Goal: Information Seeking & Learning: Learn about a topic

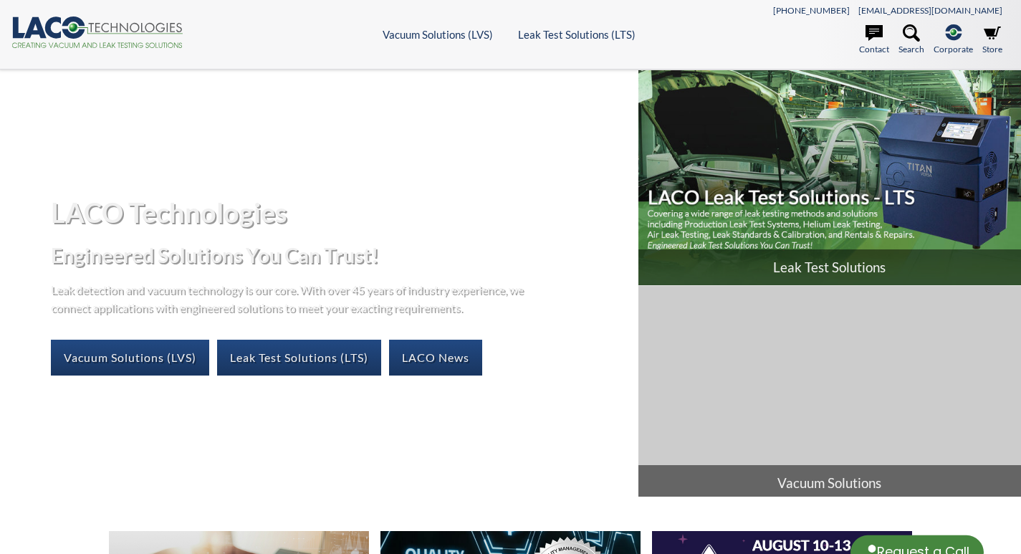
select select "Language Translate Widget"
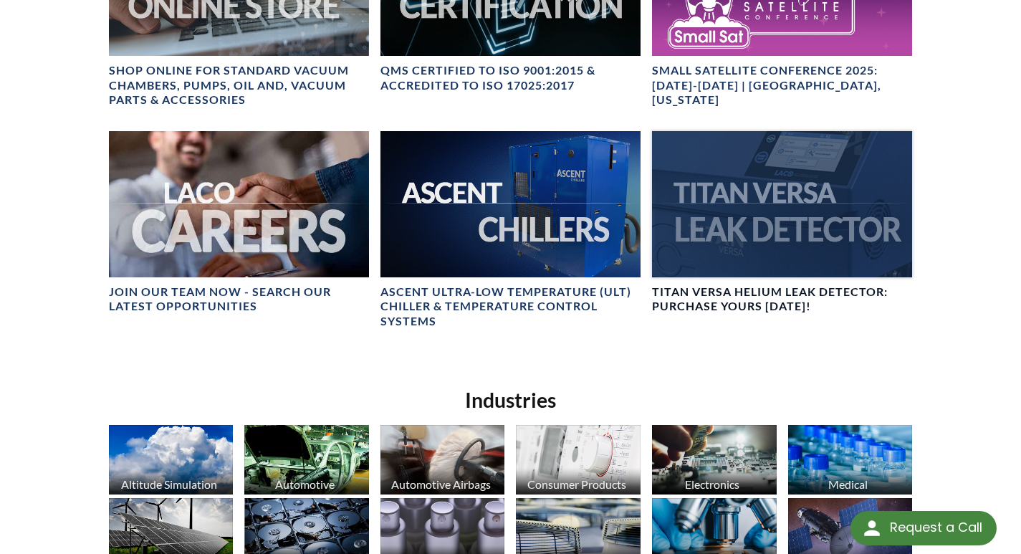
scroll to position [716, 0]
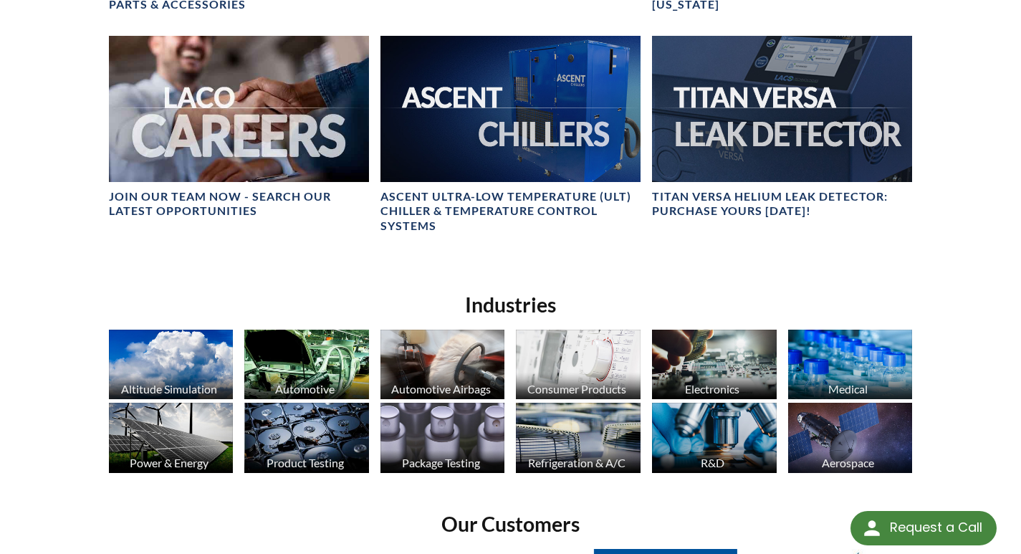
click at [461, 345] on img at bounding box center [442, 364] width 125 height 69
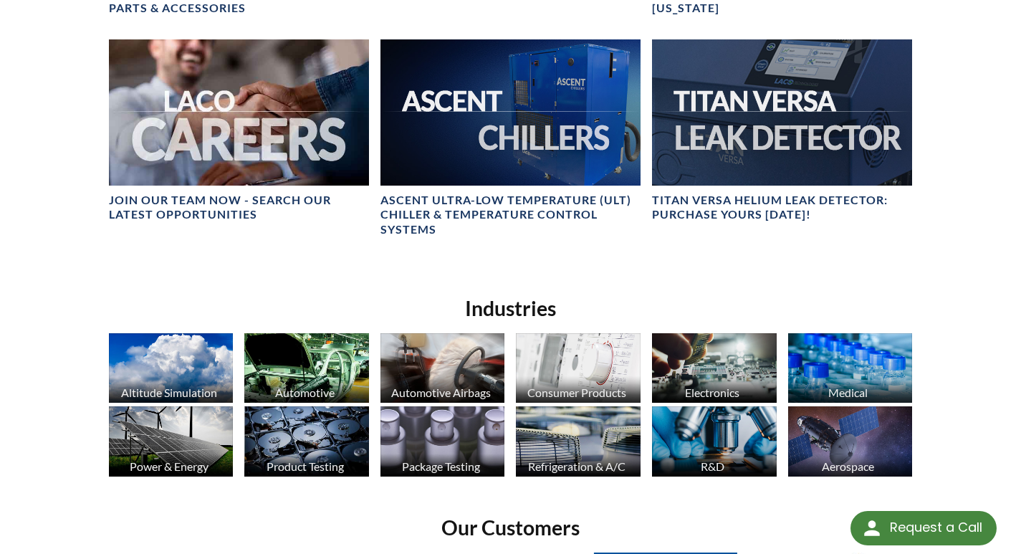
click at [213, 370] on img at bounding box center [171, 367] width 125 height 69
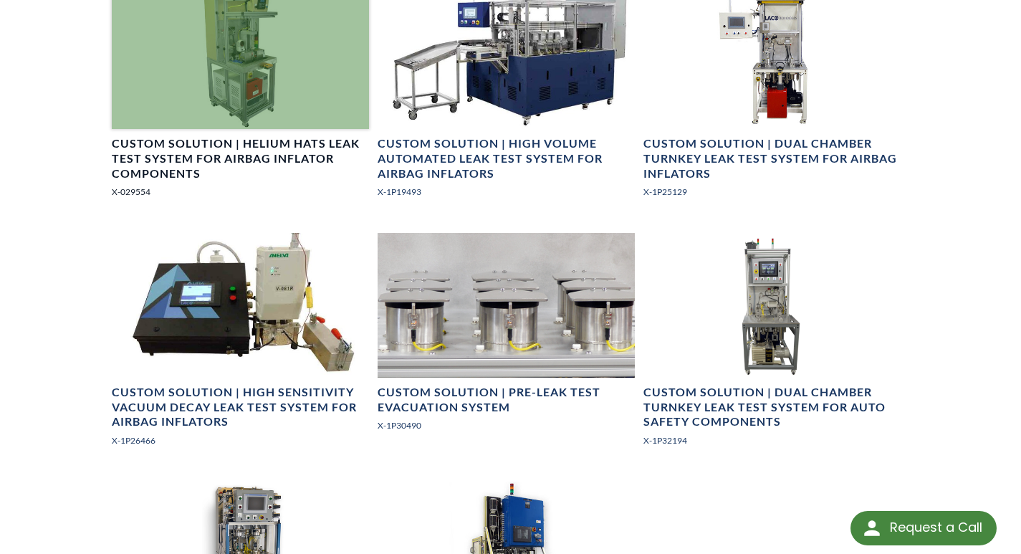
scroll to position [621, 0]
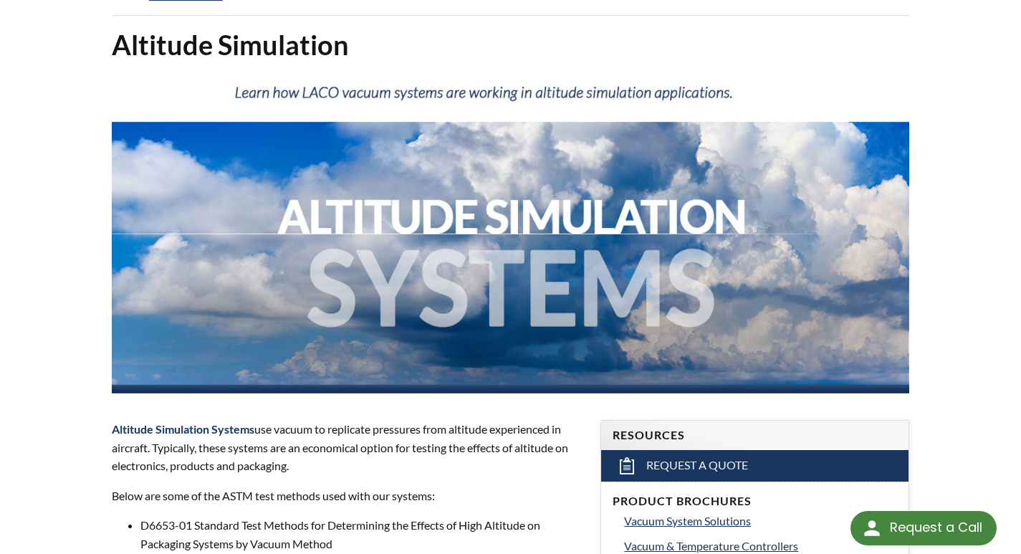
scroll to position [215, 0]
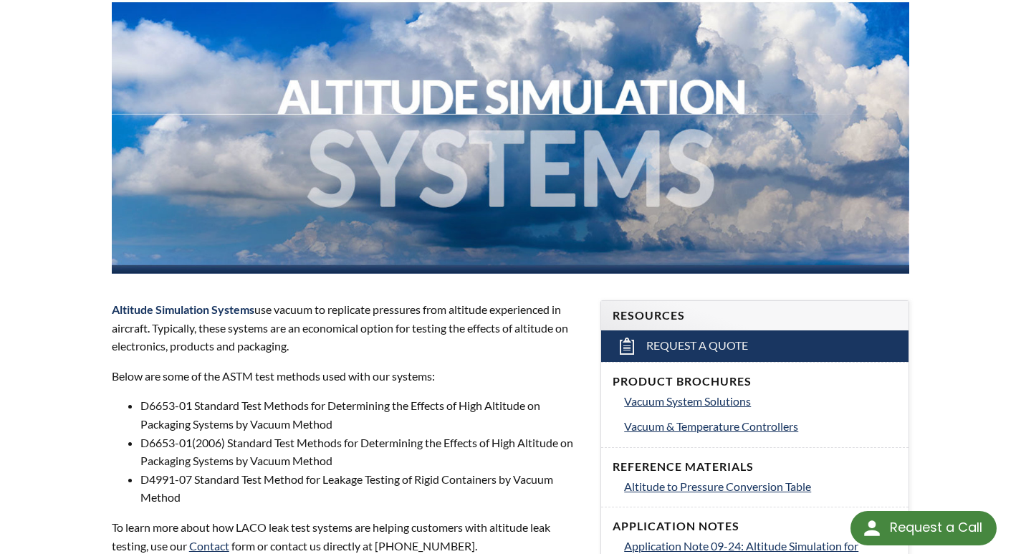
select select "Language Translate Widget"
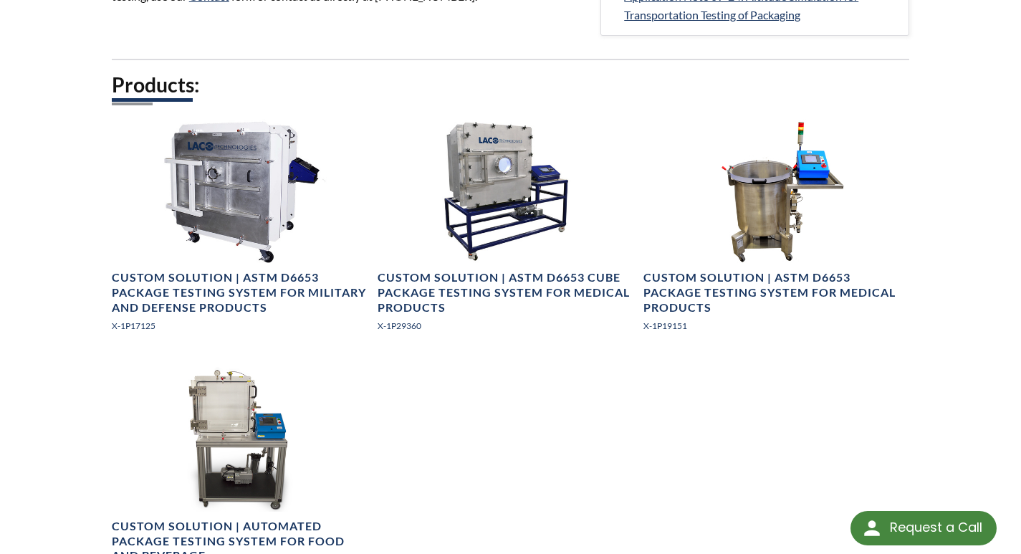
scroll to position [908, 0]
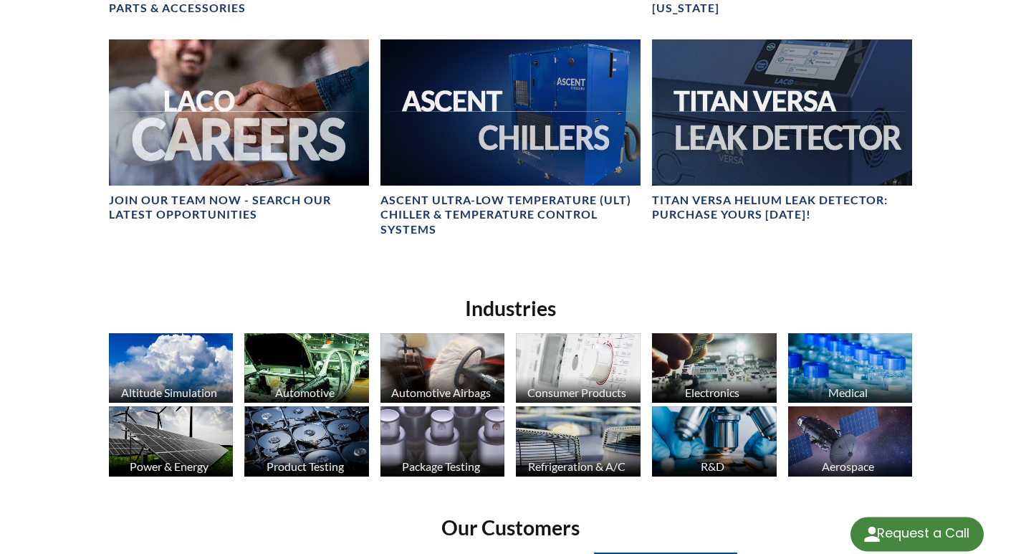
select select "Language Translate Widget"
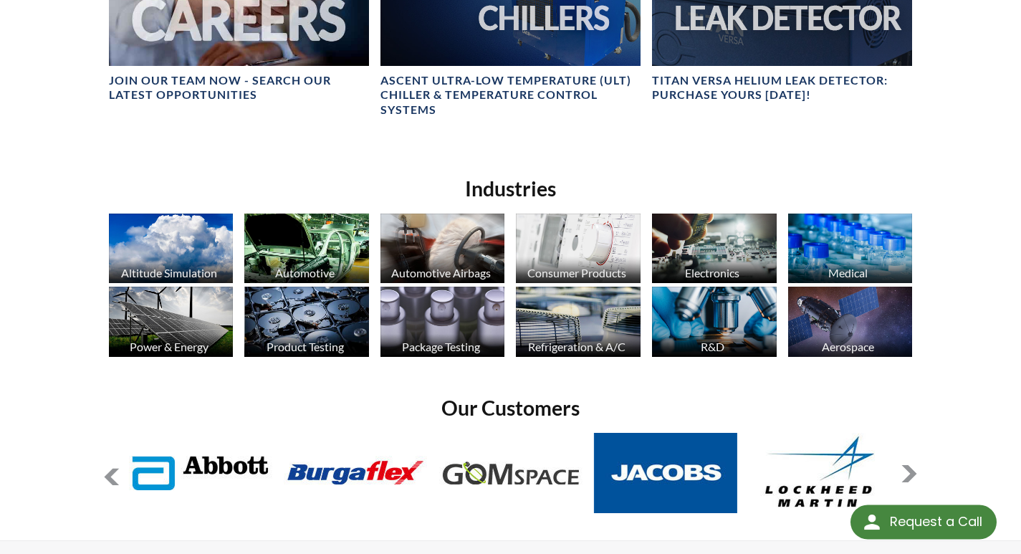
scroll to position [856, 0]
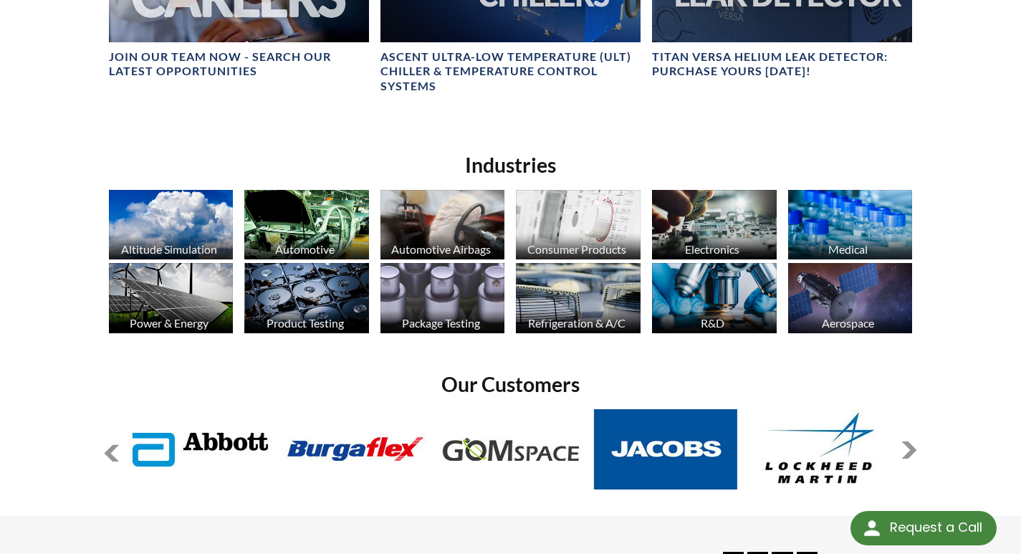
click at [302, 221] on img at bounding box center [306, 224] width 125 height 69
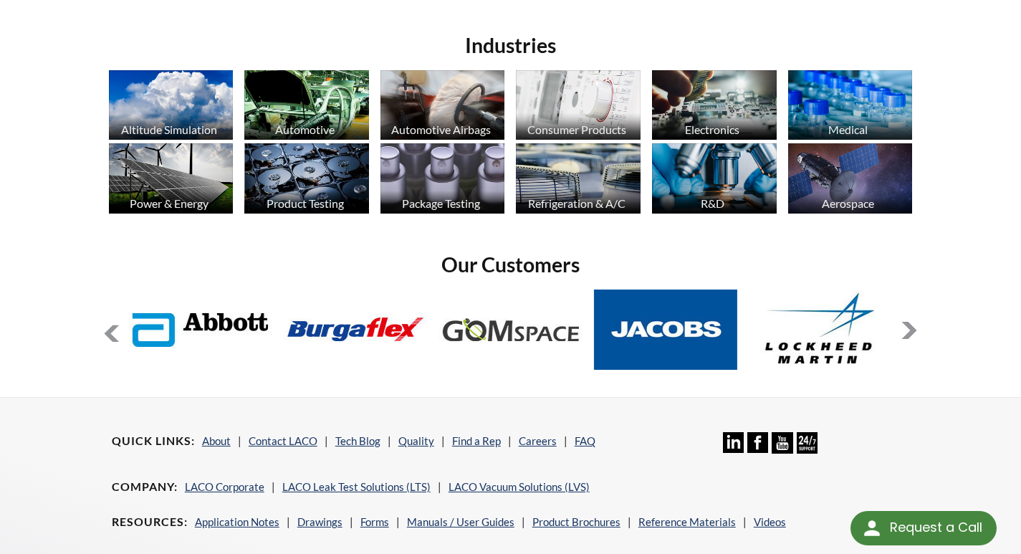
scroll to position [1047, 0]
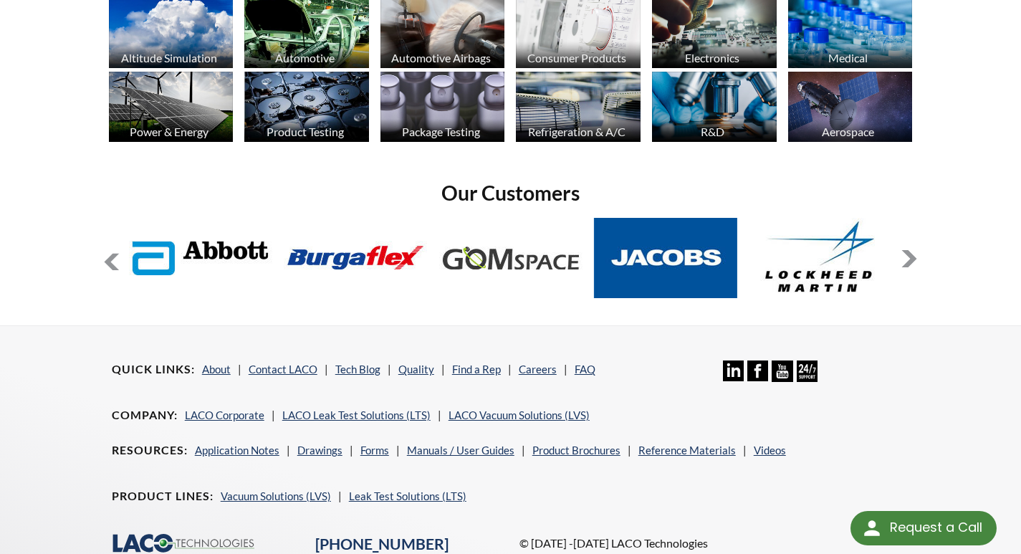
click at [622, 23] on img at bounding box center [578, 33] width 125 height 69
click at [305, 102] on img at bounding box center [306, 106] width 125 height 69
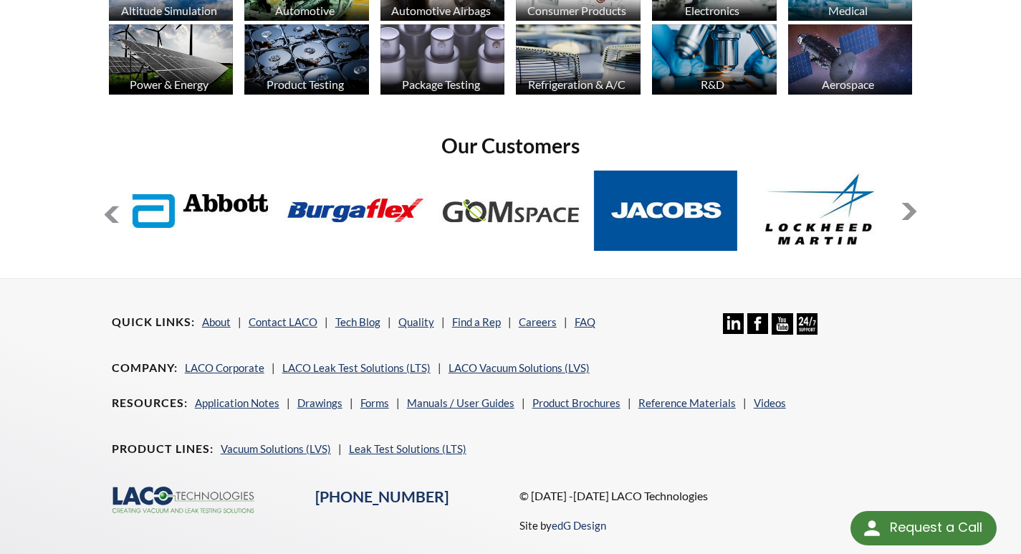
click at [725, 55] on img at bounding box center [714, 58] width 125 height 69
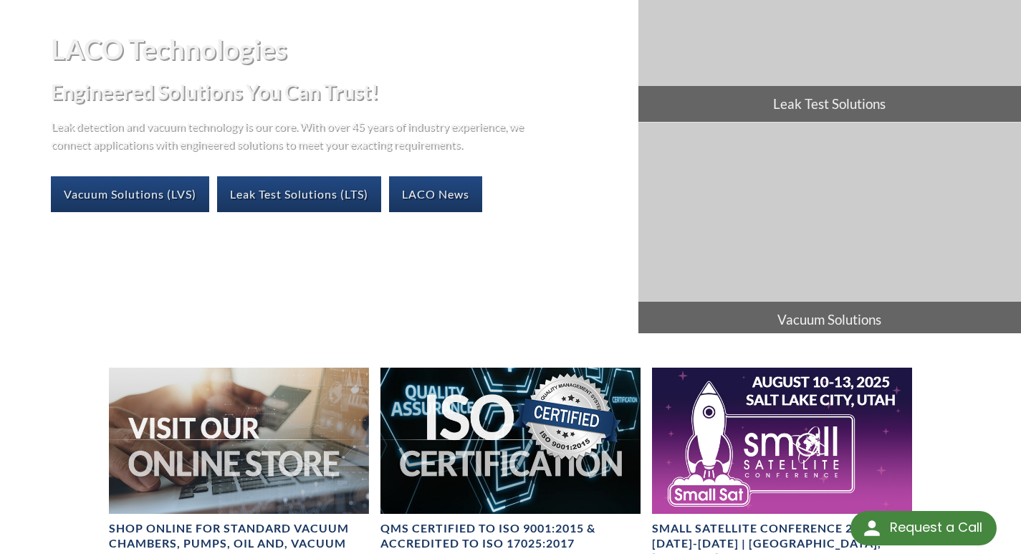
scroll to position [0, 0]
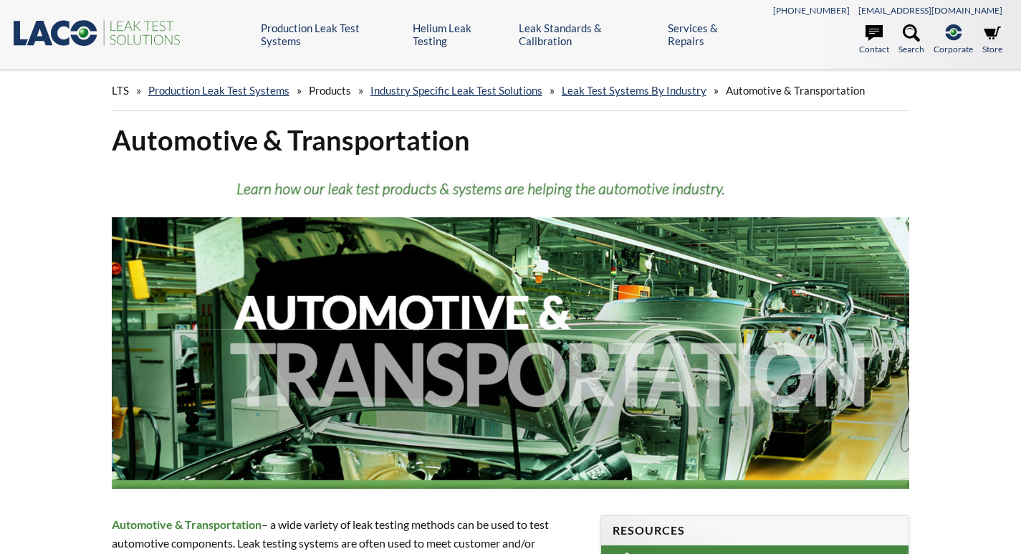
select select "Language Translate Widget"
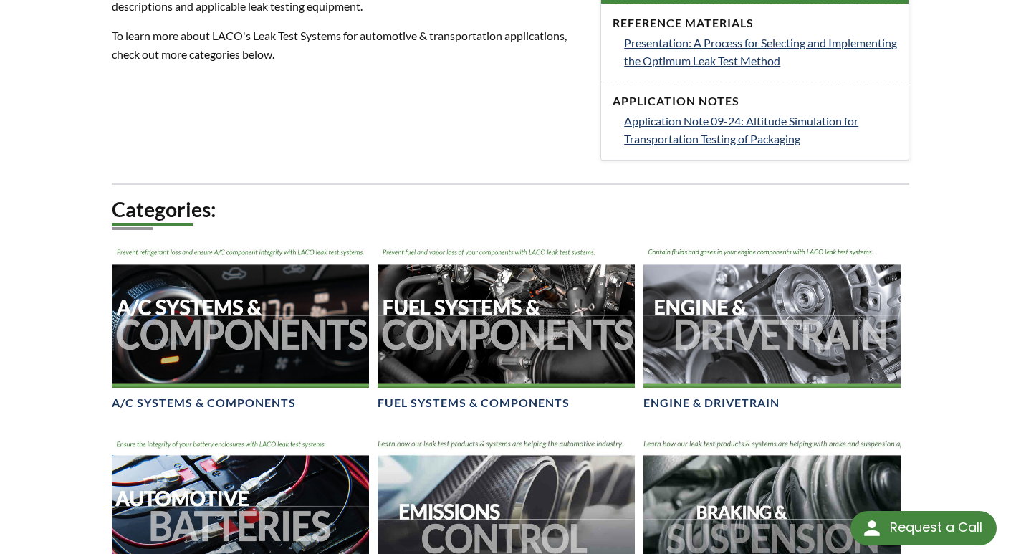
scroll to position [693, 0]
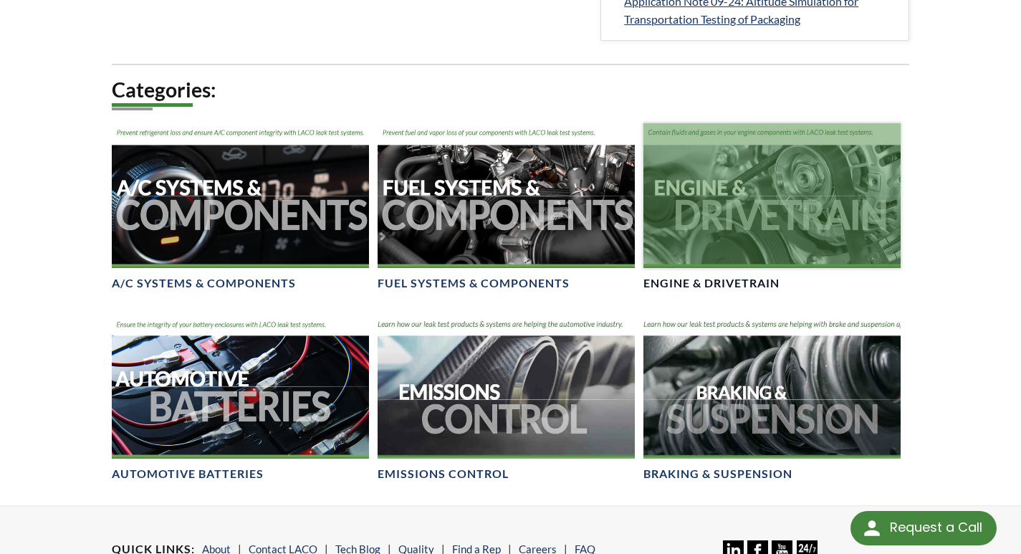
click at [771, 252] on div at bounding box center [771, 195] width 257 height 145
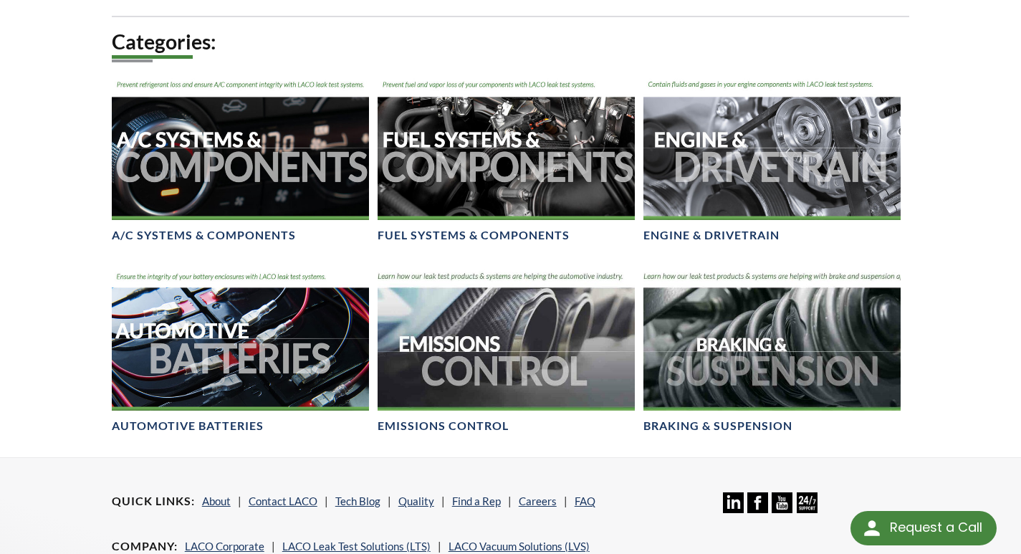
scroll to position [765, 0]
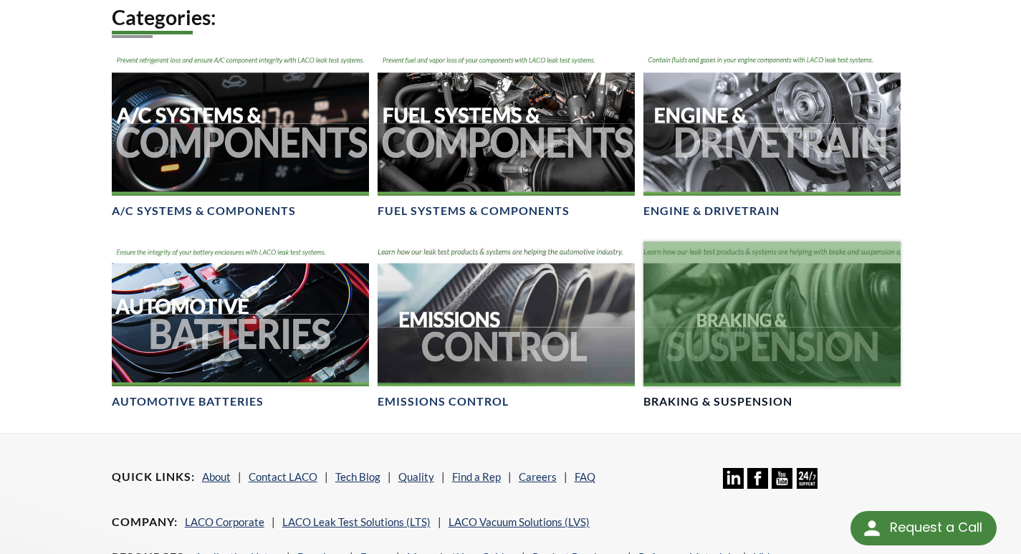
click at [716, 302] on div at bounding box center [771, 313] width 257 height 145
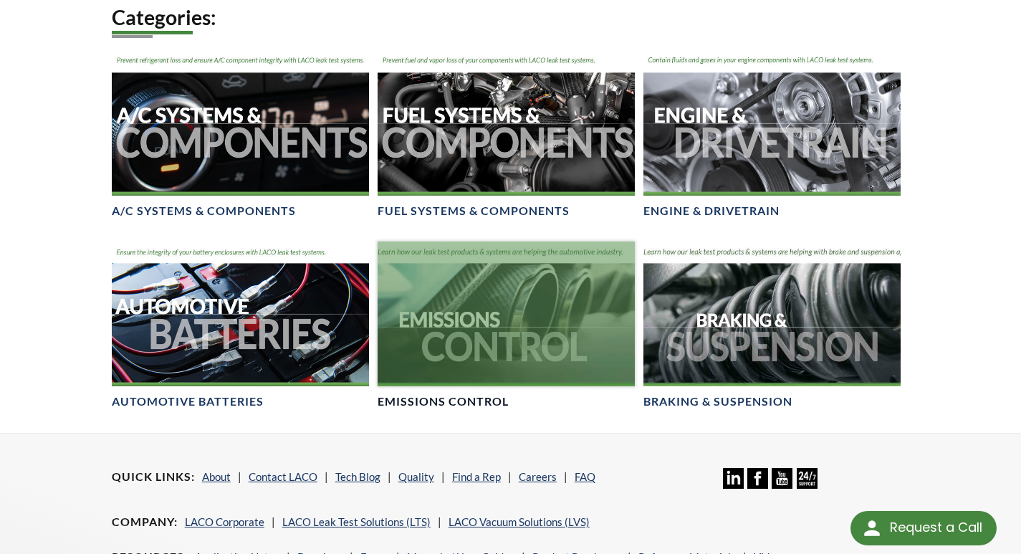
scroll to position [766, 0]
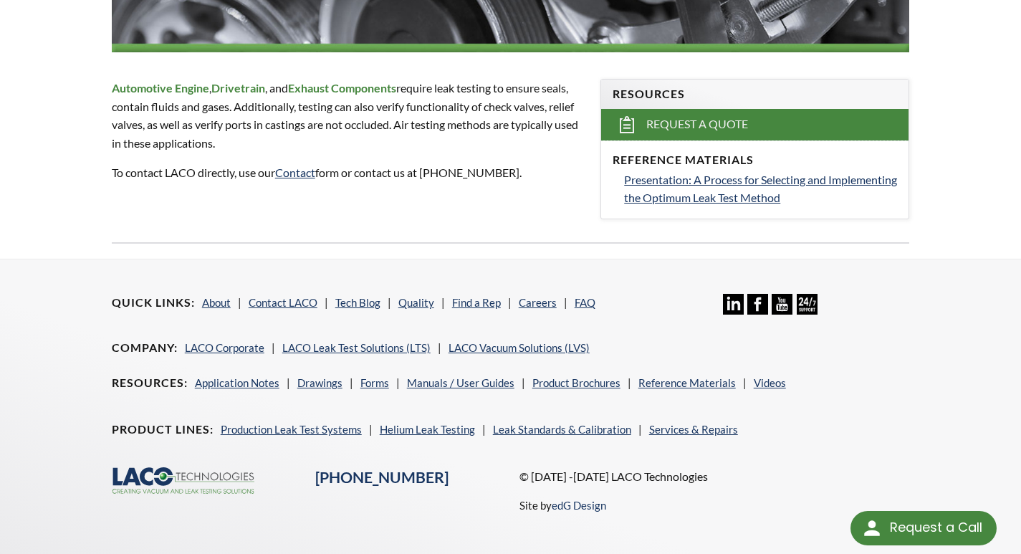
scroll to position [358, 0]
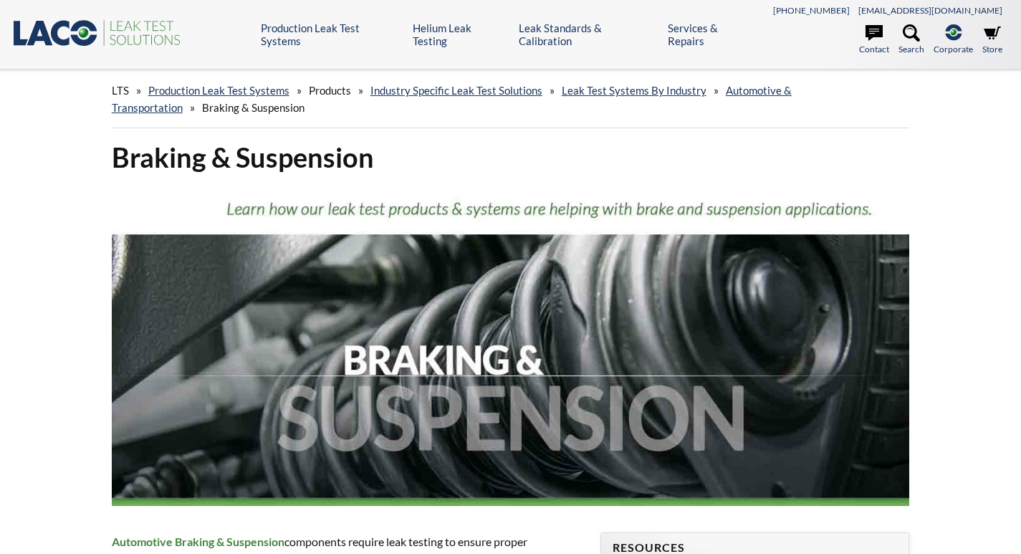
select select "Language Translate Widget"
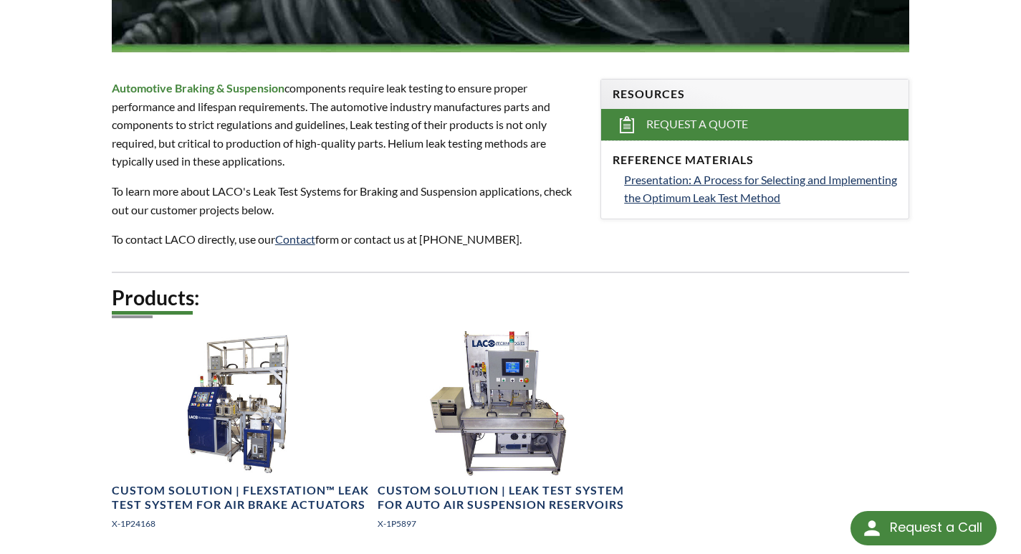
scroll to position [549, 0]
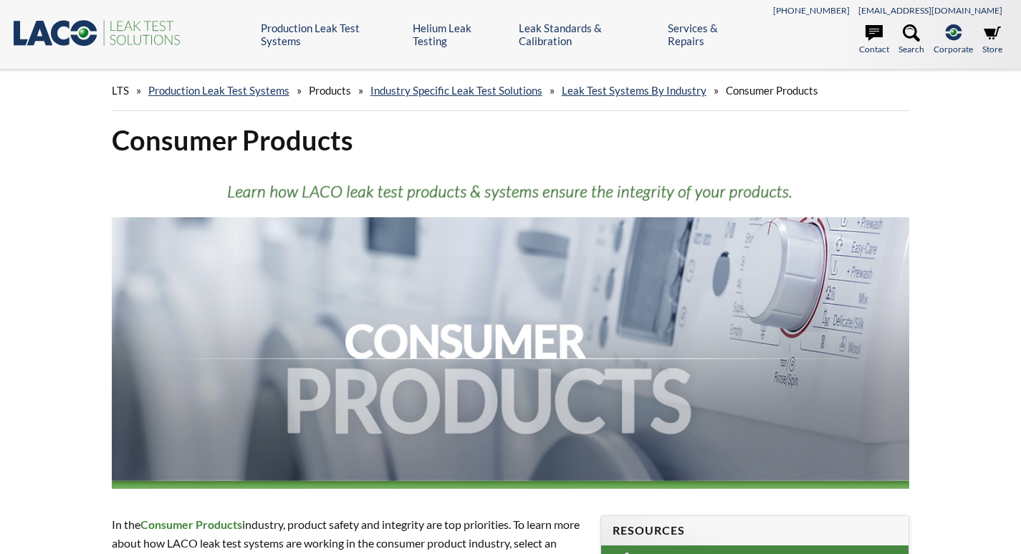
select select "Language Translate Widget"
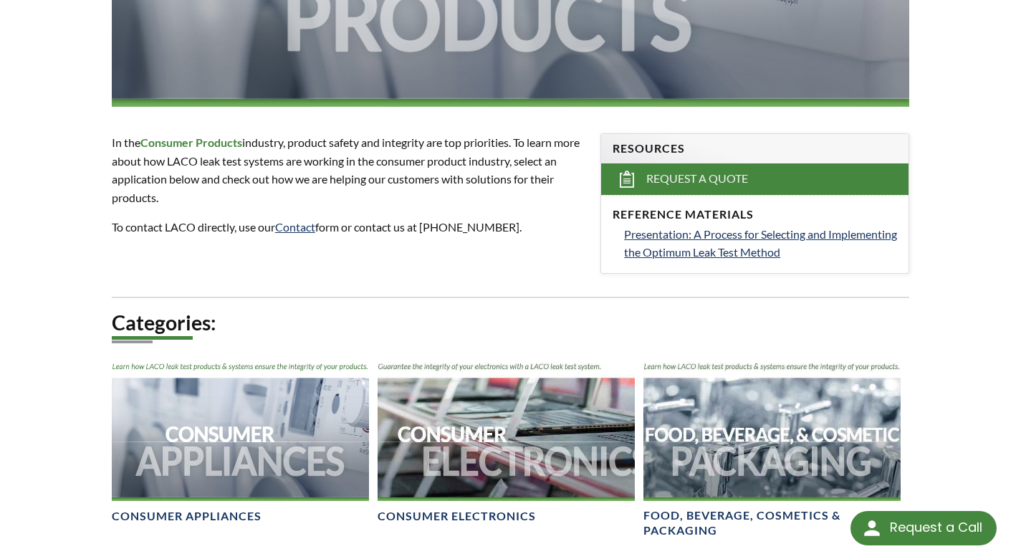
scroll to position [525, 0]
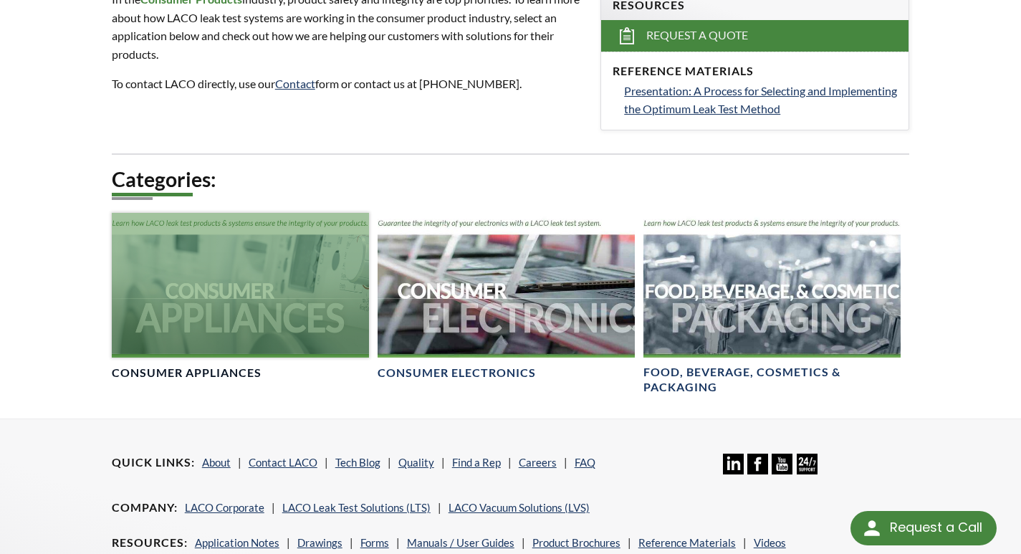
click at [238, 276] on div at bounding box center [240, 285] width 257 height 145
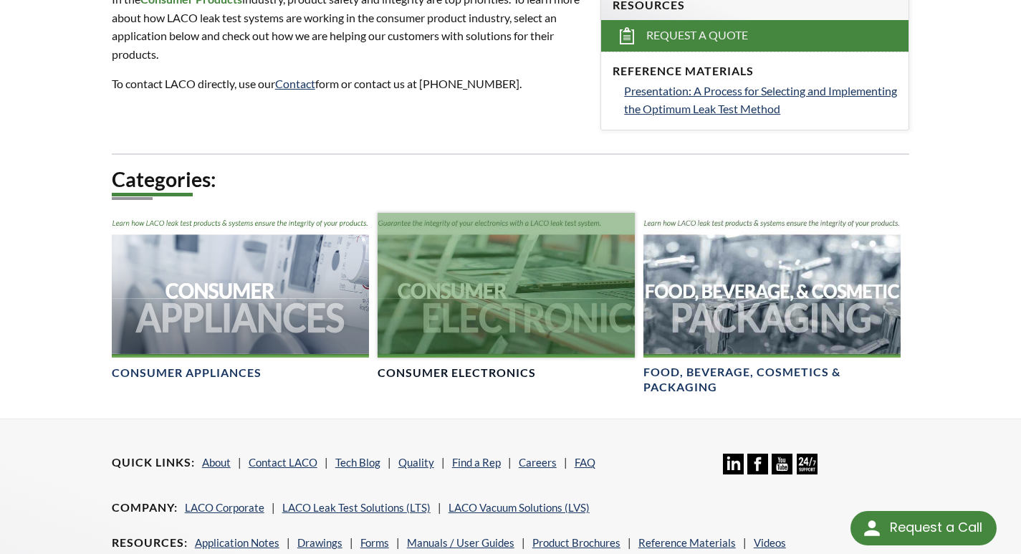
scroll to position [526, 0]
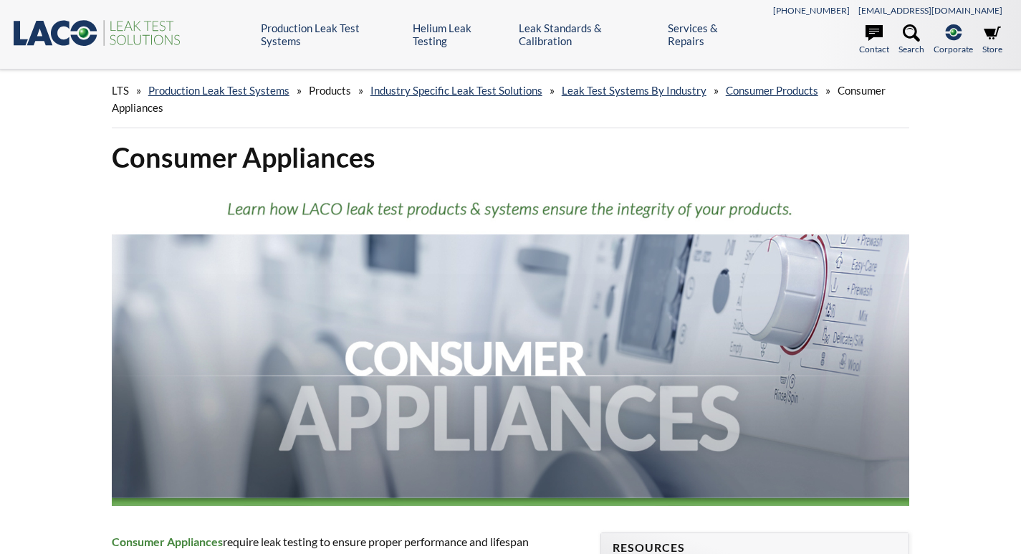
select select "Language Translate Widget"
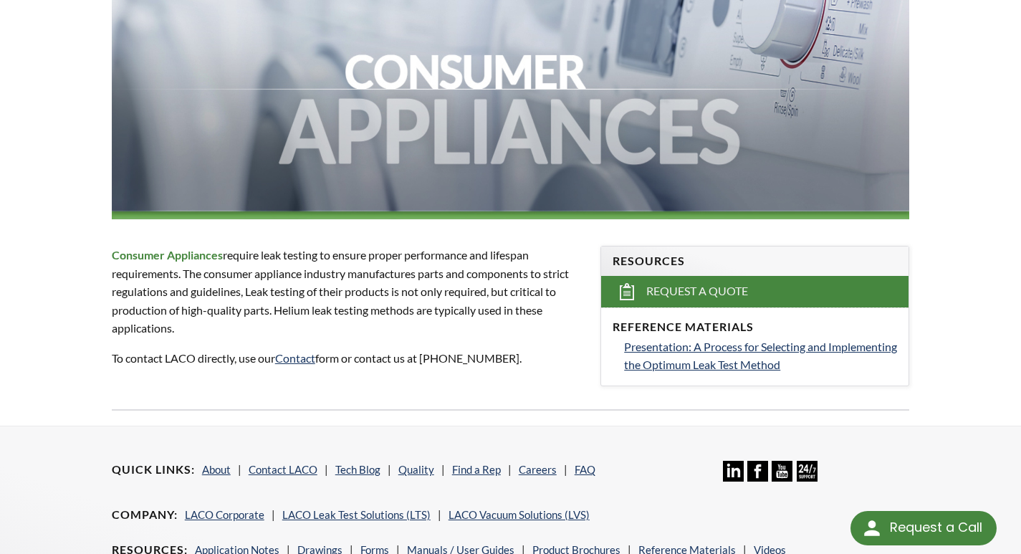
scroll to position [167, 0]
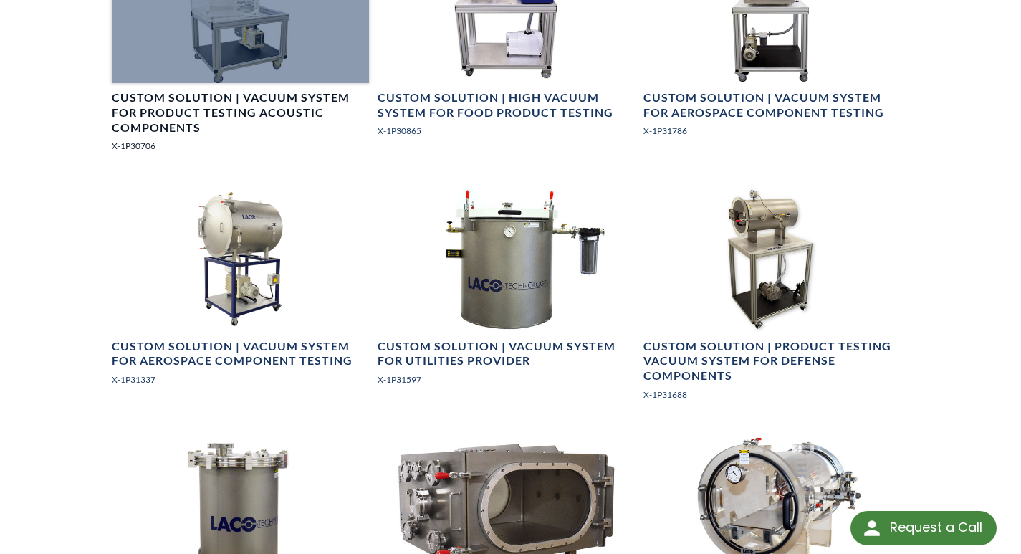
scroll to position [1983, 0]
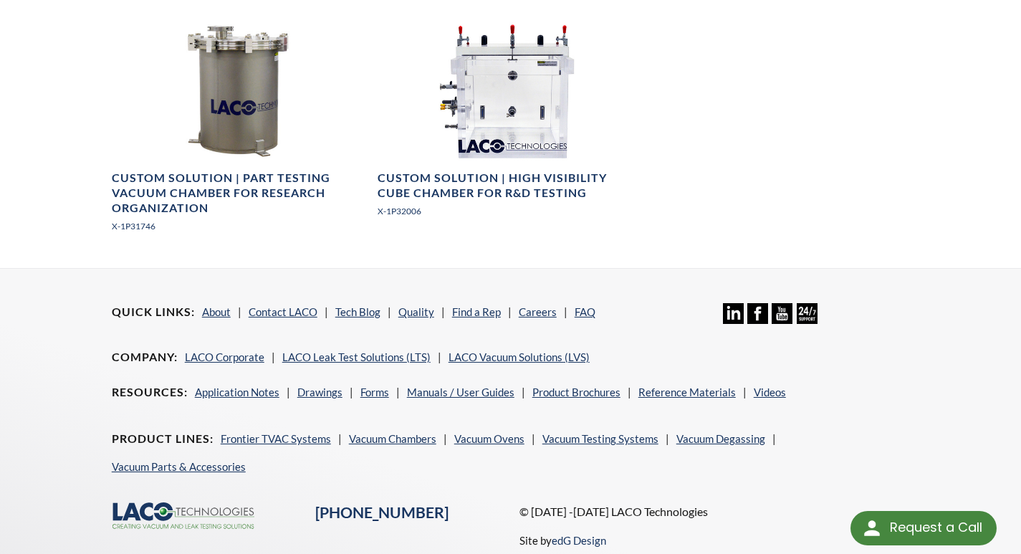
scroll to position [931, 0]
